Goal: Check status

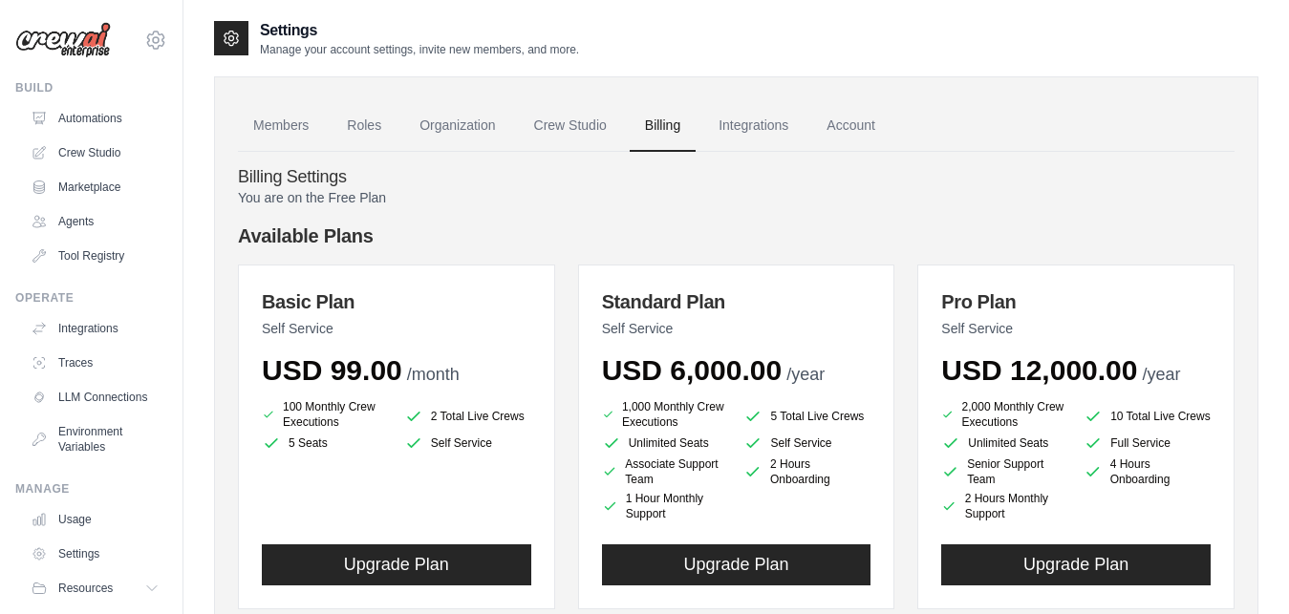
scroll to position [267, 0]
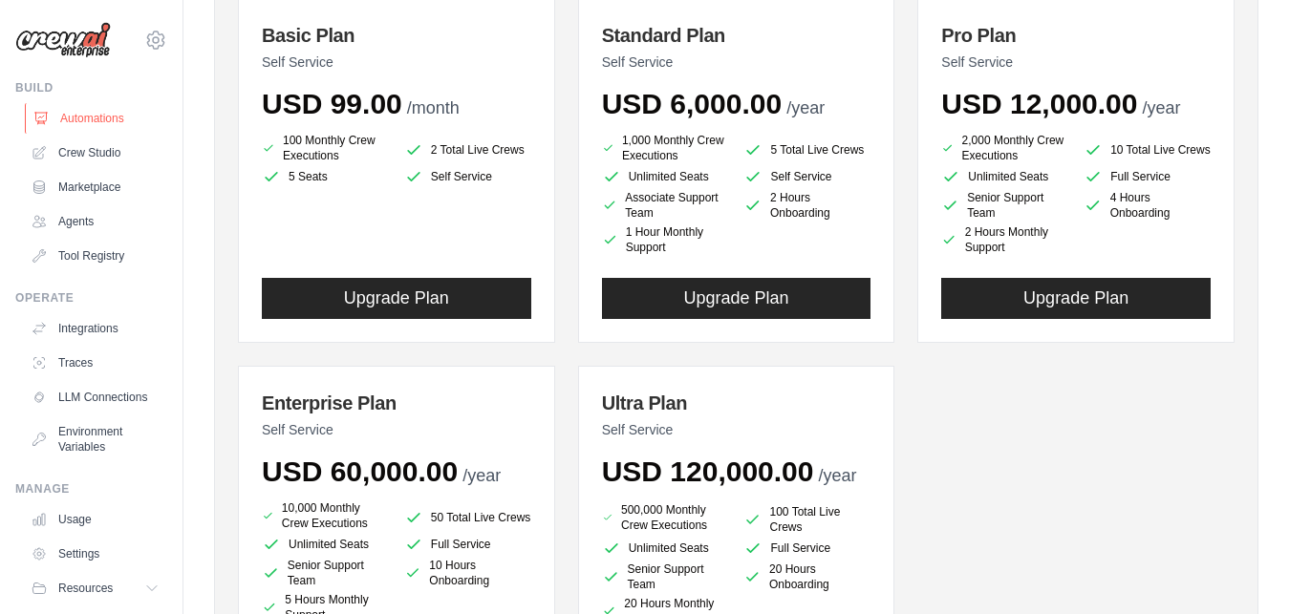
click at [95, 126] on link "Automations" at bounding box center [97, 118] width 144 height 31
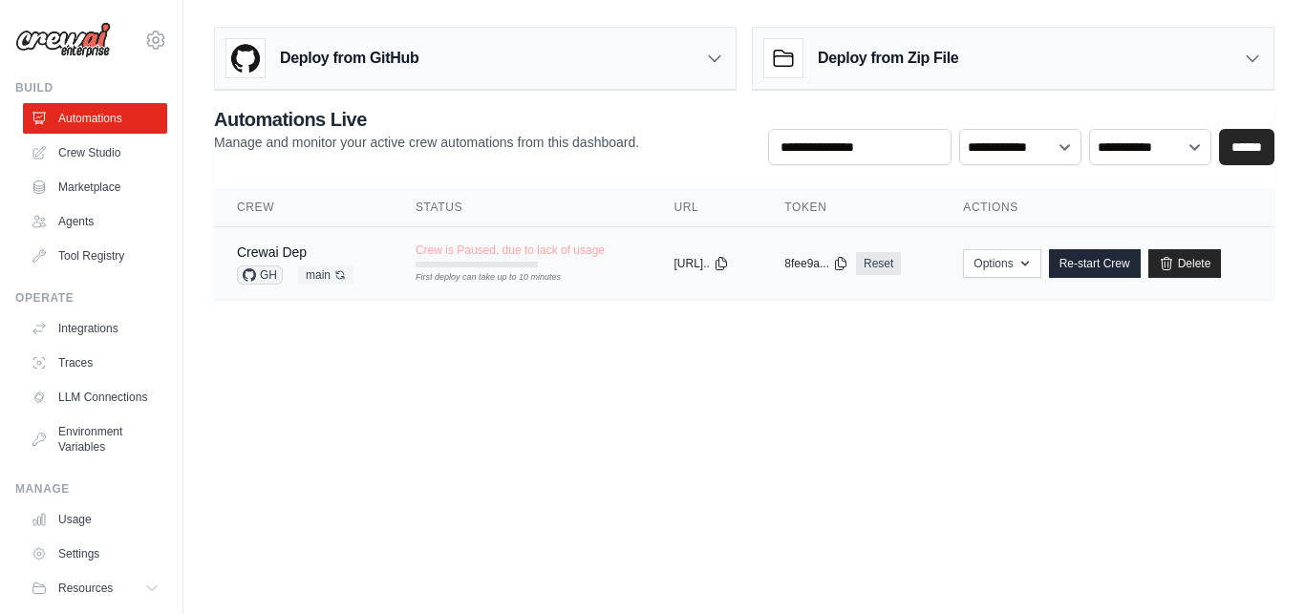
click at [459, 250] on span "Crew is Paused, due to lack of usage" at bounding box center [510, 250] width 189 height 15
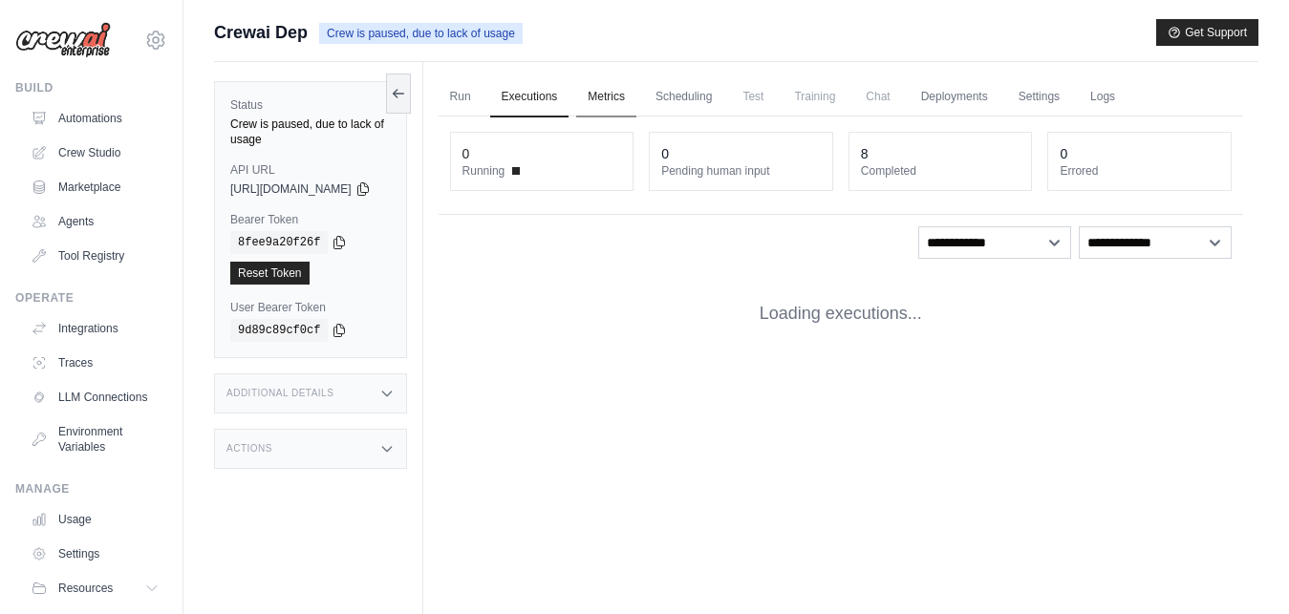
click at [636, 98] on link "Metrics" at bounding box center [606, 97] width 60 height 40
